Goal: Task Accomplishment & Management: Use online tool/utility

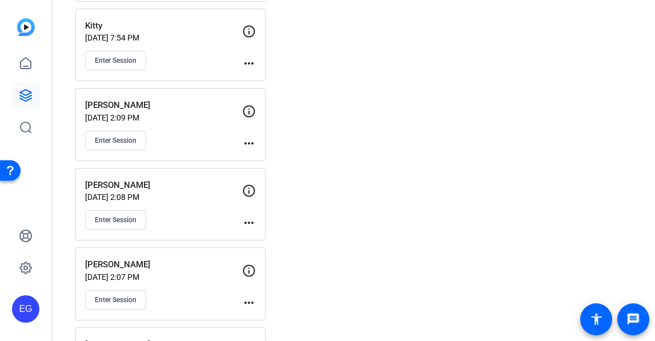
scroll to position [244, 0]
click at [117, 218] on span "Enter Session" at bounding box center [116, 220] width 42 height 9
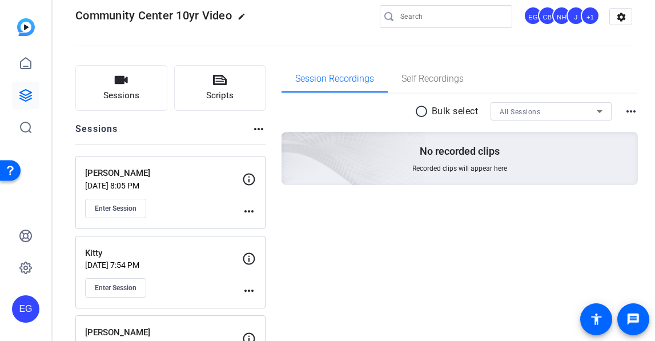
scroll to position [1, 0]
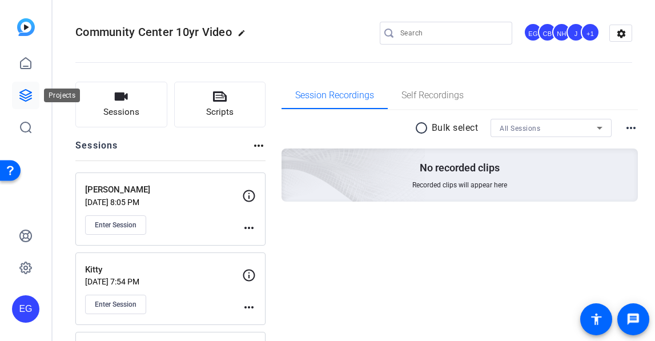
click at [28, 93] on icon at bounding box center [26, 96] width 14 height 14
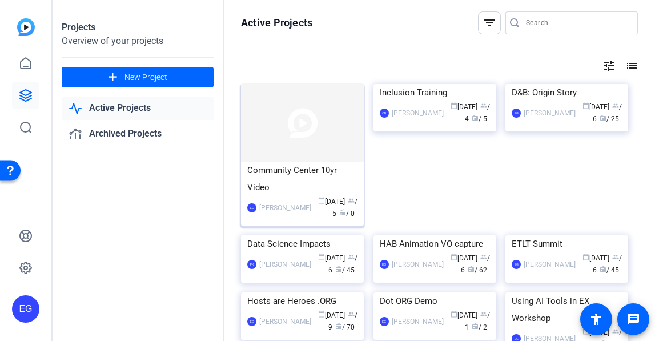
click at [300, 180] on div "Community Center 10yr Video" at bounding box center [302, 179] width 110 height 34
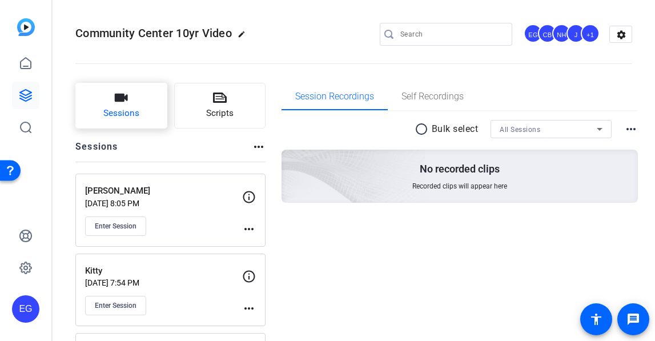
click at [123, 109] on span "Sessions" at bounding box center [121, 113] width 36 height 13
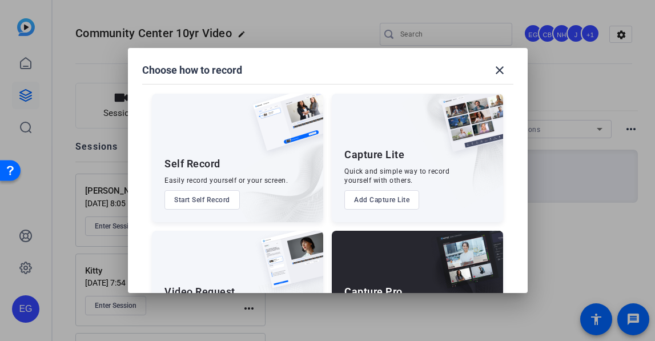
scroll to position [78, 0]
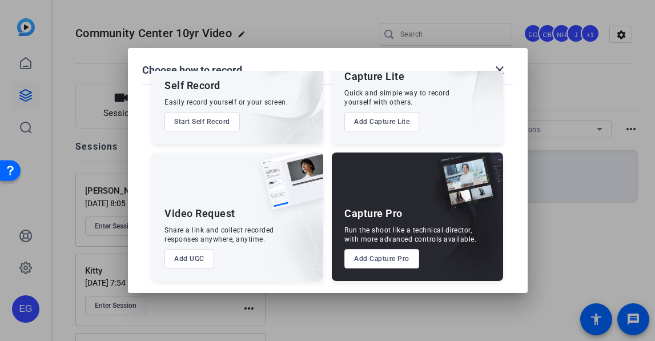
click at [385, 261] on button "Add Capture Pro" at bounding box center [381, 258] width 75 height 19
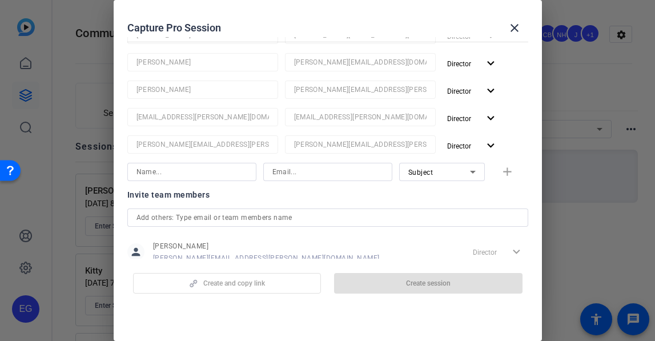
scroll to position [163, 0]
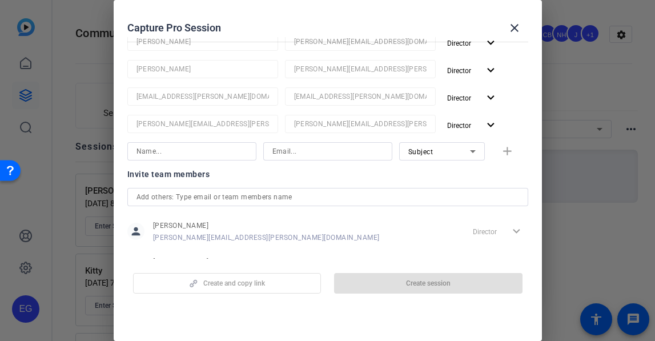
click at [303, 154] on input at bounding box center [327, 151] width 111 height 14
paste input "[EMAIL_ADDRESS][DOMAIN_NAME]"
type input "[EMAIL_ADDRESS][DOMAIN_NAME]"
click at [205, 151] on input at bounding box center [191, 151] width 111 height 14
type input "[PERSON_NAME]"
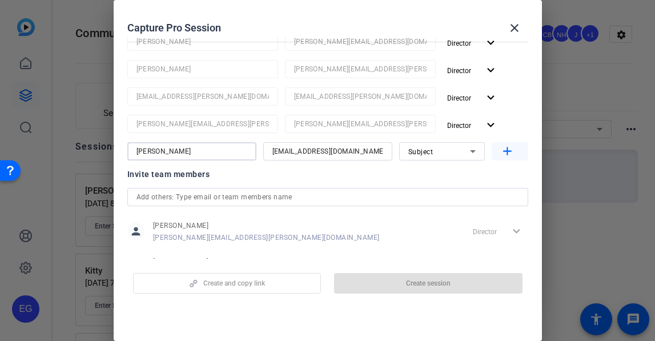
click at [506, 152] on mat-icon "add" at bounding box center [507, 151] width 14 height 14
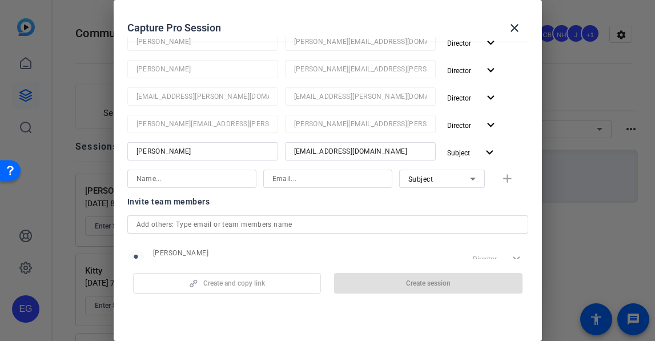
click at [319, 176] on input at bounding box center [327, 179] width 111 height 14
paste input "melanie.markarid@ext.airbnb.com"
type input "melanie.markarid@ext.airbnb.com"
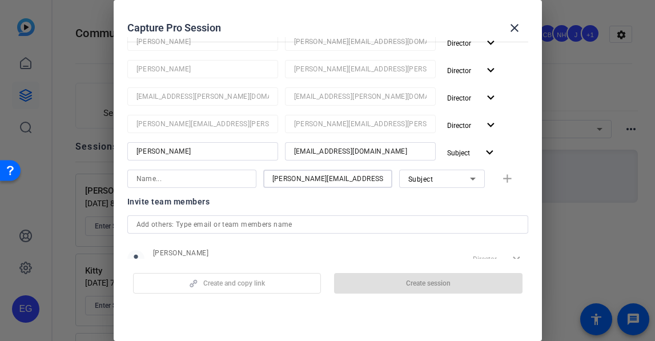
click at [188, 178] on input at bounding box center [191, 179] width 111 height 14
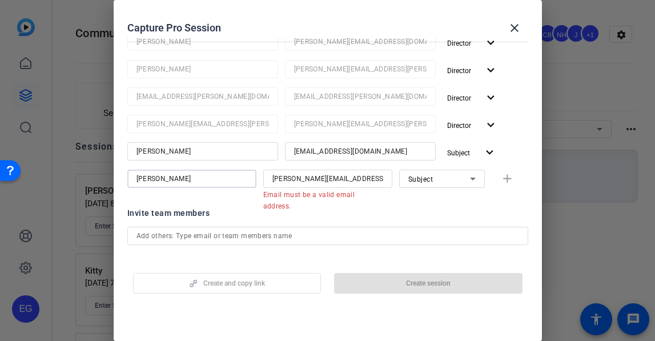
type input "Melanie"
click at [389, 207] on div "Invite team members" at bounding box center [327, 213] width 401 height 14
click at [338, 186] on div "melanie.markarid@ext.airbnb.com" at bounding box center [327, 179] width 111 height 18
click at [477, 176] on icon at bounding box center [473, 179] width 14 height 14
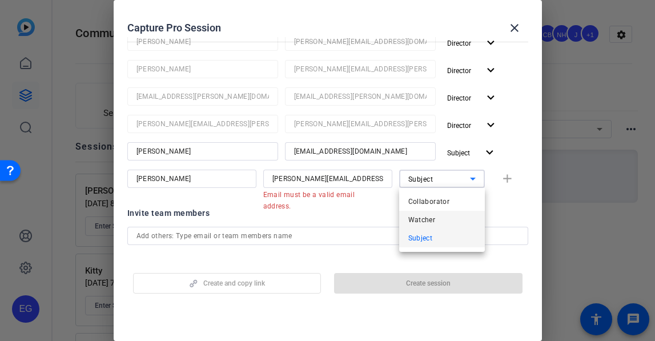
click at [448, 217] on mat-option "Watcher" at bounding box center [442, 220] width 86 height 18
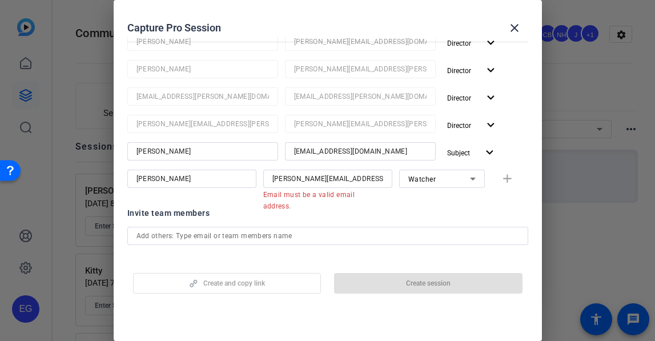
click at [383, 214] on div "Invite team members" at bounding box center [327, 213] width 401 height 14
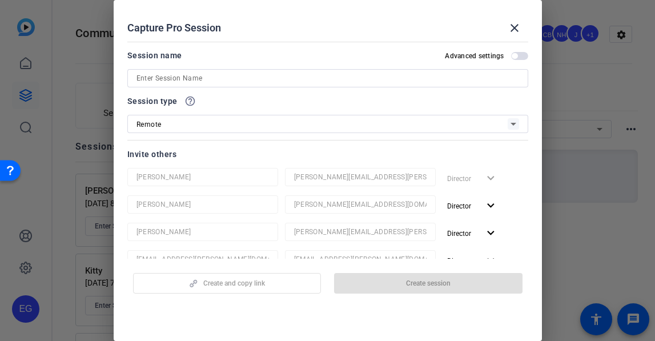
click at [216, 75] on input at bounding box center [327, 78] width 383 height 14
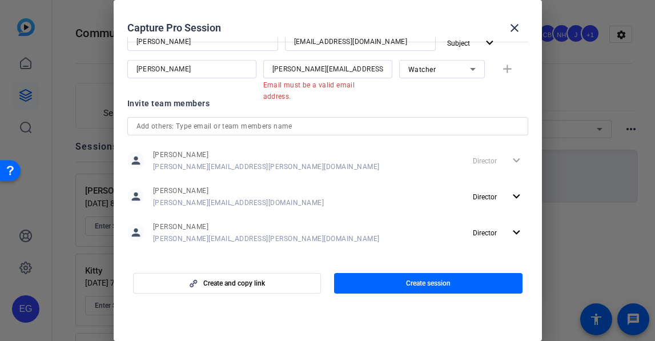
scroll to position [236, 0]
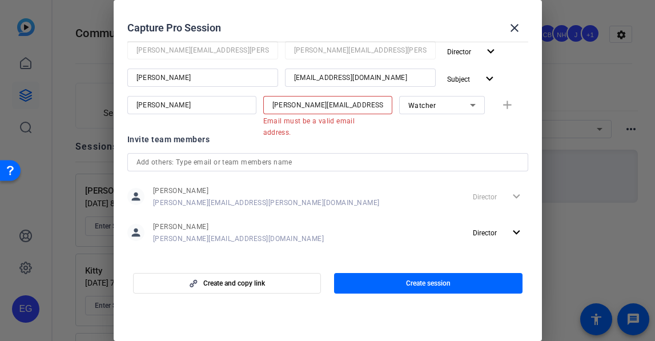
type input "[PERSON_NAME]"
click at [345, 109] on input "melanie.markarid@ext.airbnb.com" at bounding box center [327, 105] width 111 height 14
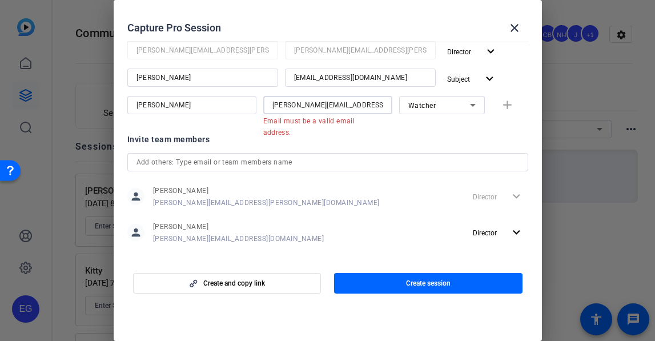
type input "\"
paste input "melanie.markarid@ext.airbnb.com"
click at [284, 105] on input "melanie.markarid@ext.airbnb.com" at bounding box center [327, 105] width 111 height 14
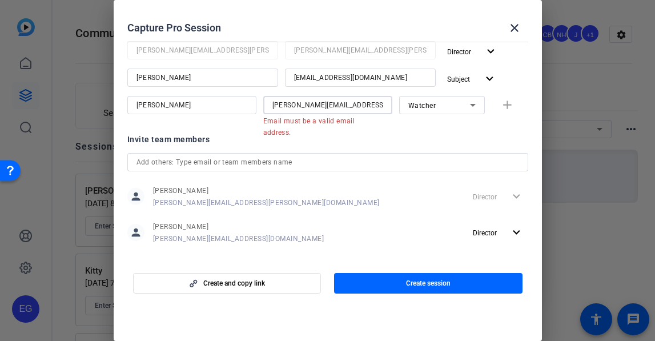
click at [388, 101] on div "melanie.markarid@ext.airbnb.com" at bounding box center [327, 105] width 129 height 18
click at [386, 104] on div "melanie.markarid@ext.airbnb.com" at bounding box center [327, 105] width 129 height 18
click at [380, 106] on input "melanie.markarid@ext.airbnb.com" at bounding box center [327, 105] width 111 height 14
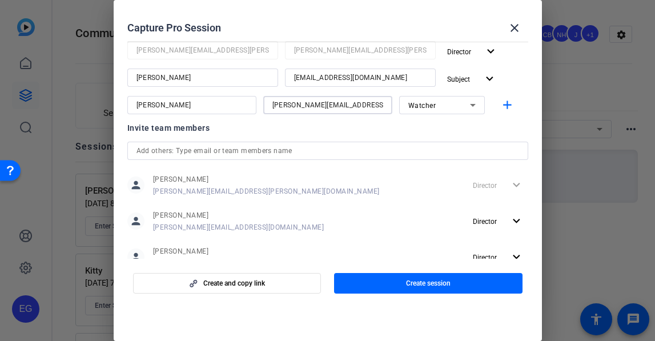
scroll to position [0, 1]
type input "melanie.markarid@ext.airbnb.com"
click at [411, 137] on div "Invite team members person Erika Galeana erika.galeana@airbnb.com Director expa…" at bounding box center [327, 237] width 401 height 233
click at [401, 129] on div "Invite team members" at bounding box center [327, 128] width 401 height 14
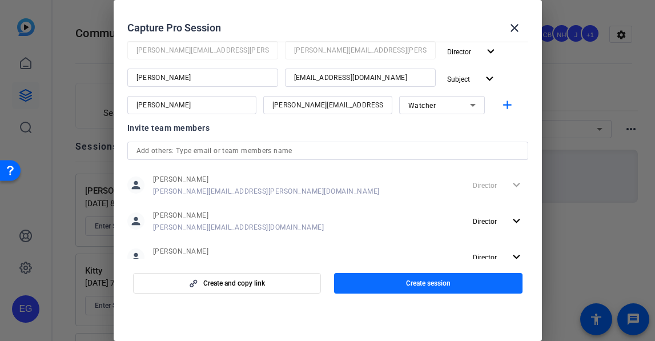
click at [426, 285] on span "Create session" at bounding box center [428, 283] width 45 height 9
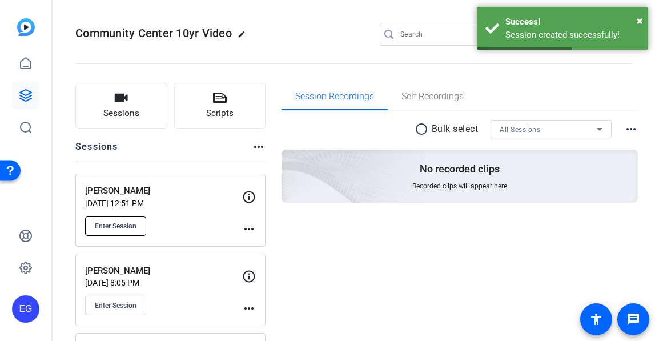
click at [115, 223] on span "Enter Session" at bounding box center [116, 226] width 42 height 9
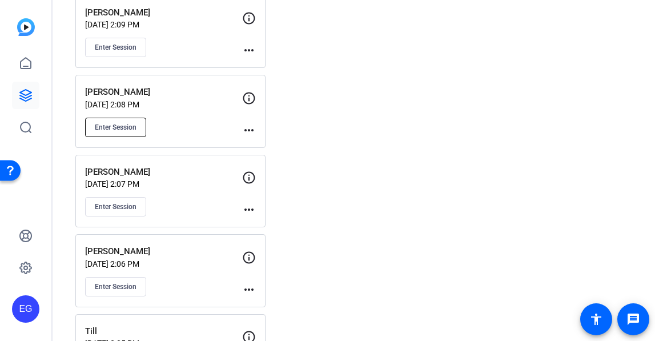
scroll to position [417, 0]
click at [122, 123] on span "Enter Session" at bounding box center [116, 127] width 42 height 9
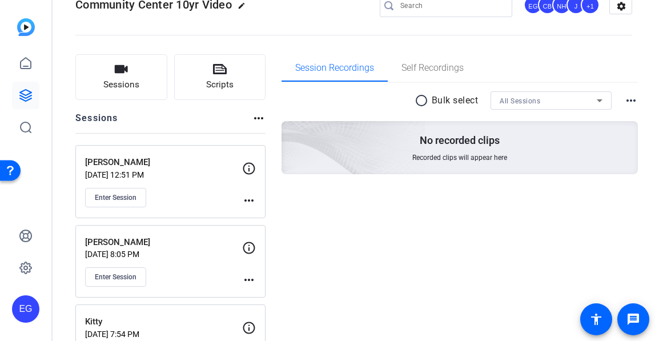
scroll to position [41, 0]
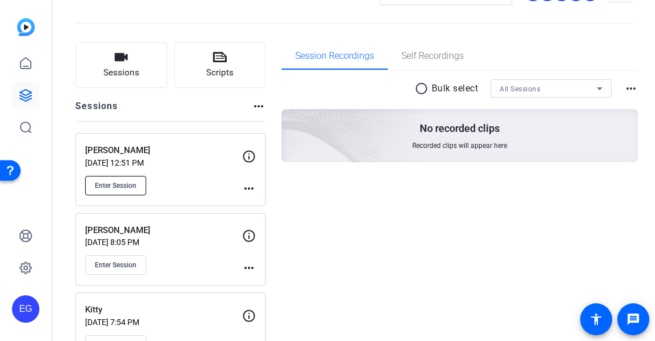
click at [119, 185] on span "Enter Session" at bounding box center [116, 185] width 42 height 9
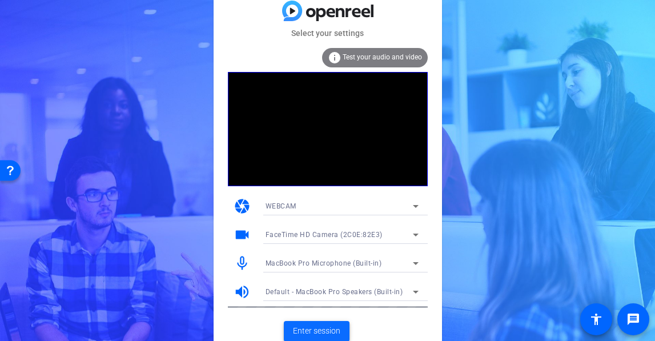
click at [311, 329] on span "Enter session" at bounding box center [316, 331] width 47 height 12
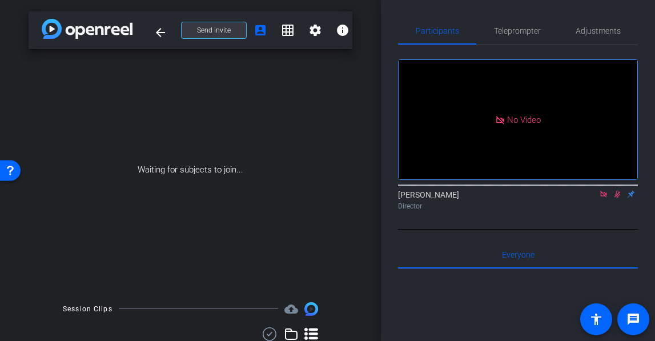
click at [226, 31] on span "Send invite" at bounding box center [214, 30] width 34 height 9
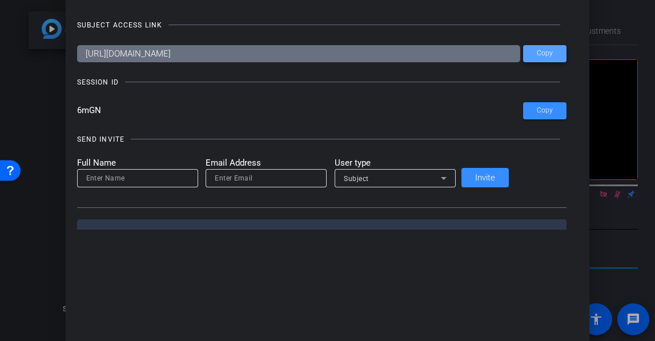
click at [537, 53] on span "Copy" at bounding box center [545, 53] width 16 height 9
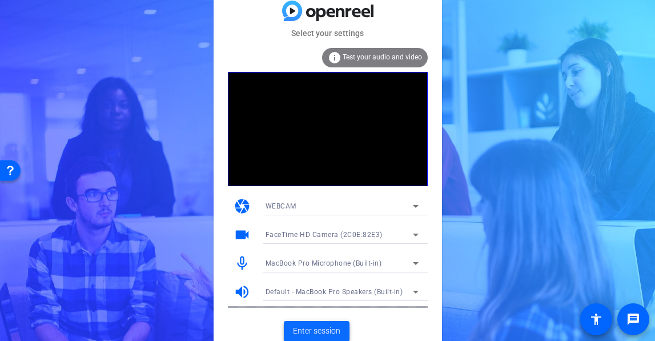
click at [312, 336] on span "Enter session" at bounding box center [316, 331] width 47 height 12
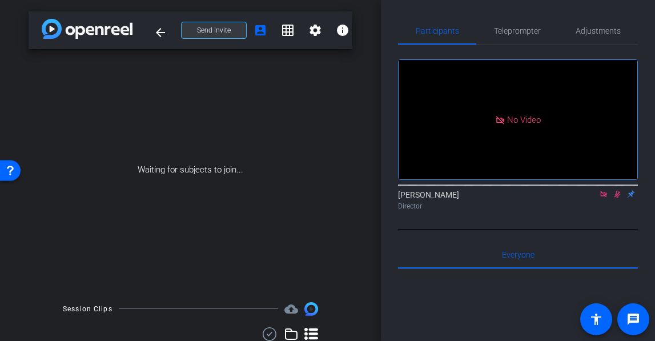
click at [227, 26] on span "Send invite" at bounding box center [214, 30] width 34 height 9
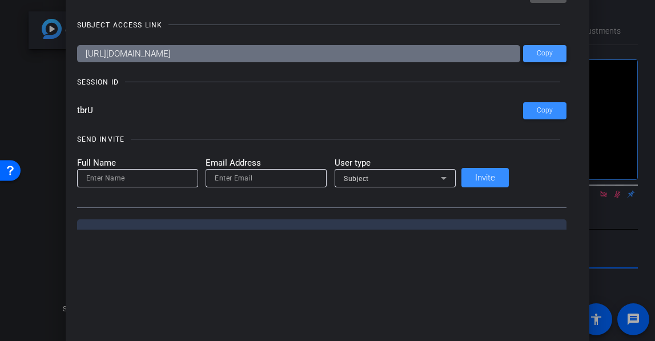
click at [537, 55] on span "Copy" at bounding box center [545, 53] width 16 height 9
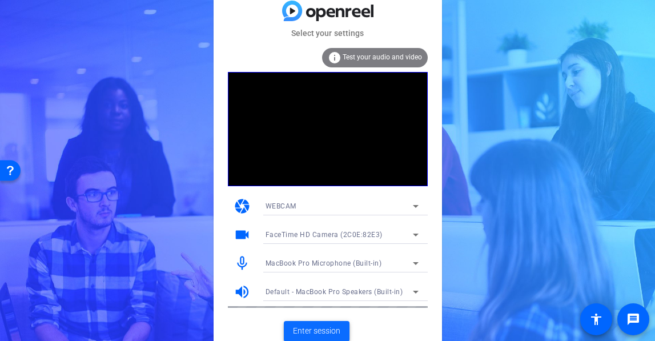
click at [326, 332] on span "Enter session" at bounding box center [316, 331] width 47 height 12
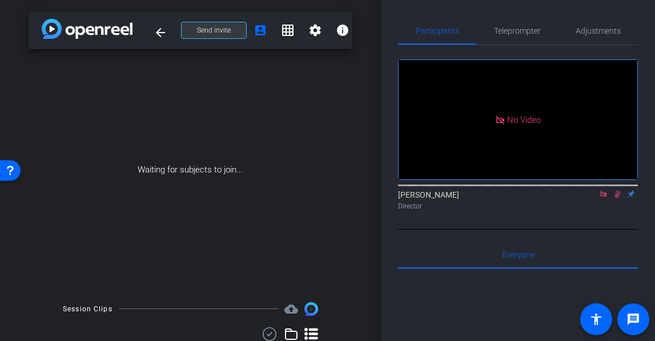
click at [212, 29] on span "Send invite" at bounding box center [214, 30] width 34 height 9
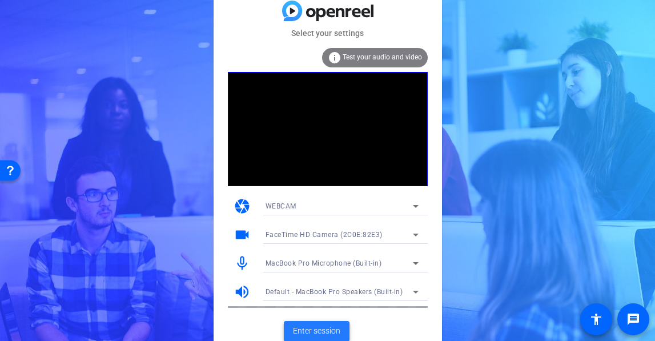
click at [316, 332] on span "Enter session" at bounding box center [316, 331] width 47 height 12
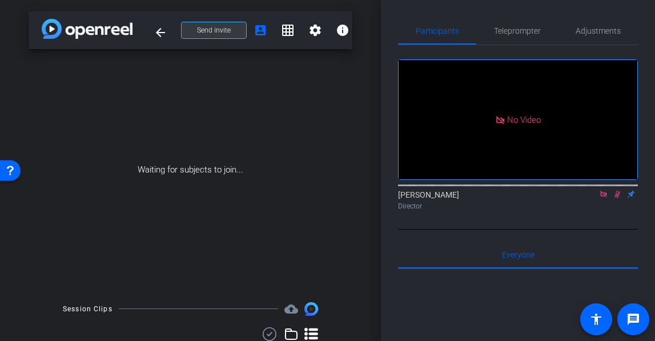
click at [212, 29] on span "Send invite" at bounding box center [214, 30] width 34 height 9
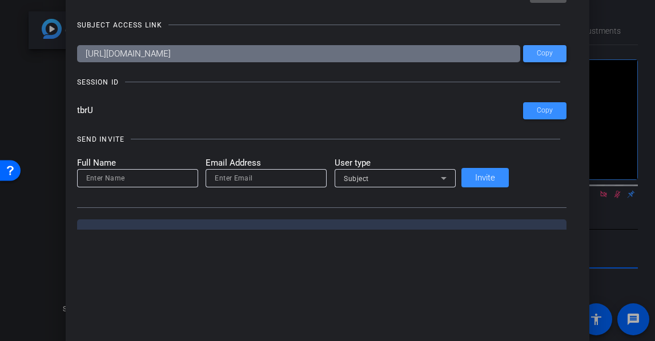
click at [537, 53] on span "Copy" at bounding box center [545, 53] width 16 height 9
click at [537, 51] on span "Copy" at bounding box center [545, 53] width 16 height 9
click at [537, 52] on span "Copy" at bounding box center [545, 53] width 16 height 9
